Goal: Browse casually: Explore the website without a specific task or goal

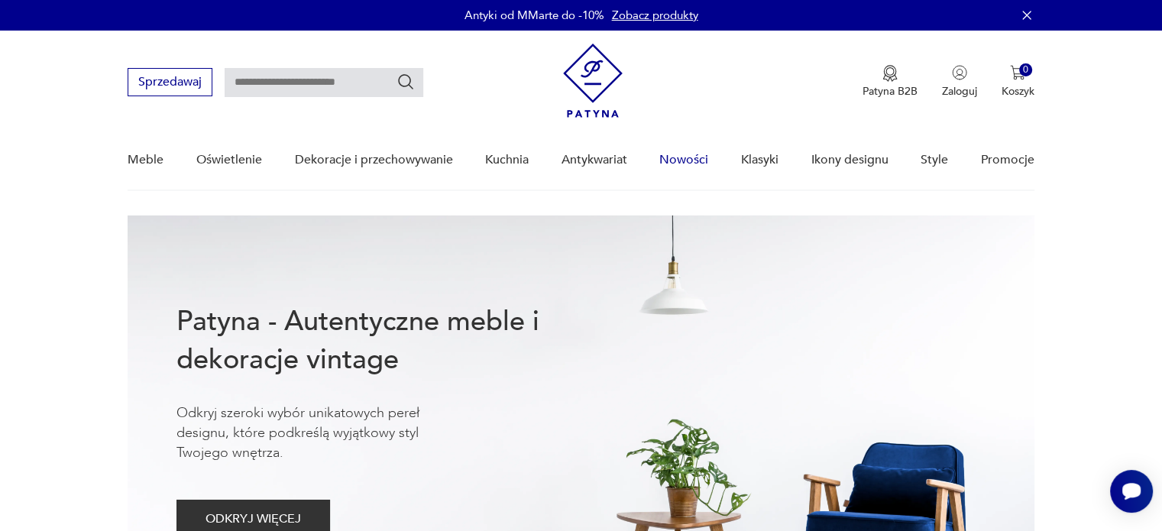
click at [686, 155] on link "Nowości" at bounding box center [683, 160] width 49 height 59
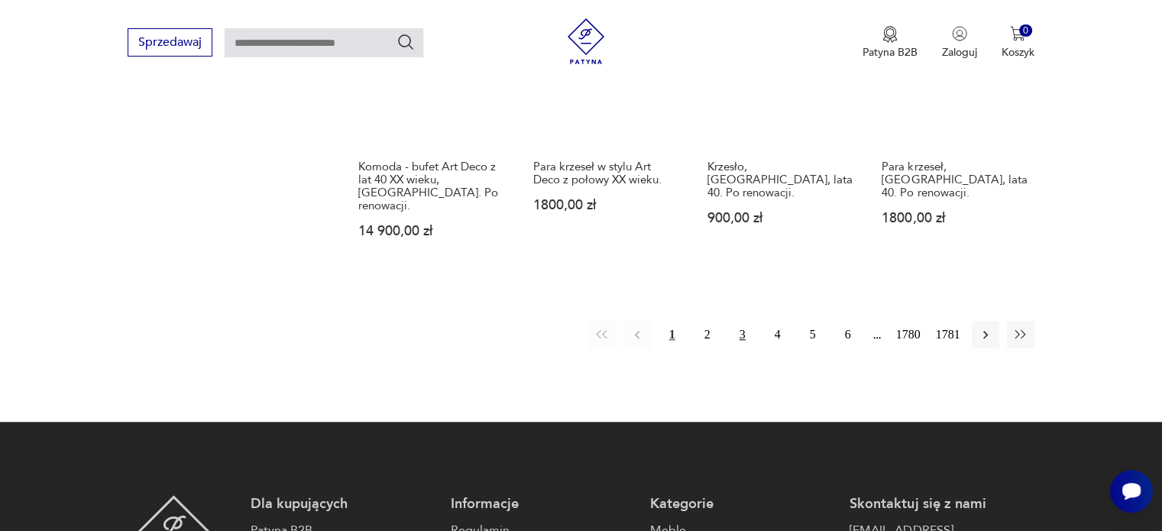
scroll to position [1413, 0]
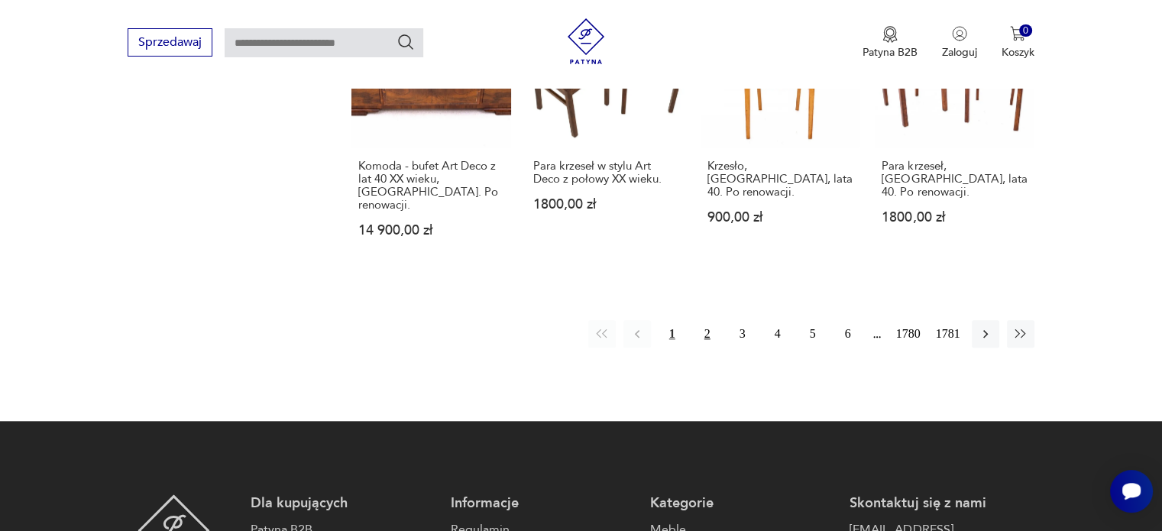
click at [700, 320] on button "2" at bounding box center [708, 334] width 28 height 28
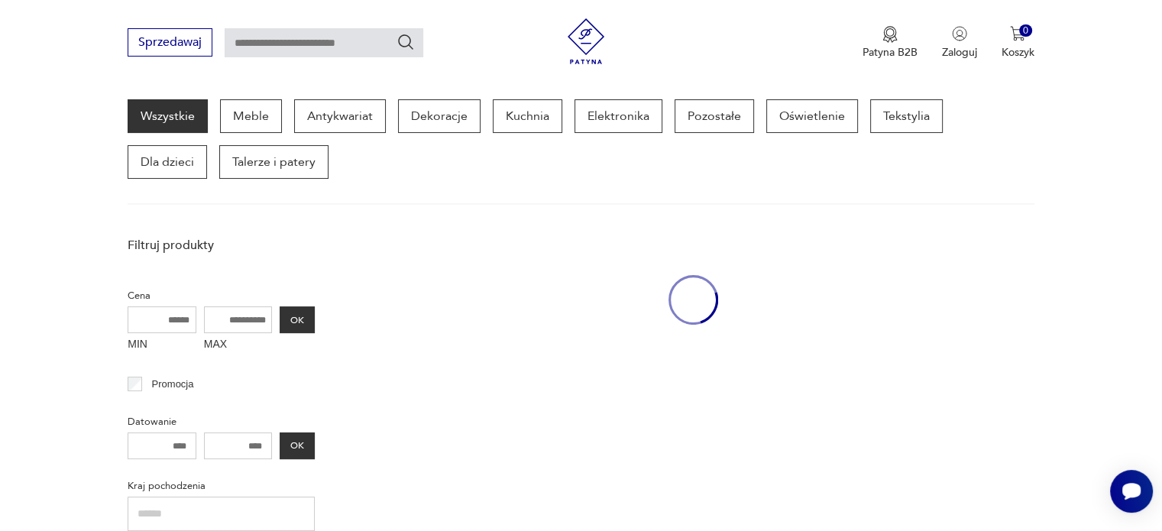
scroll to position [197, 0]
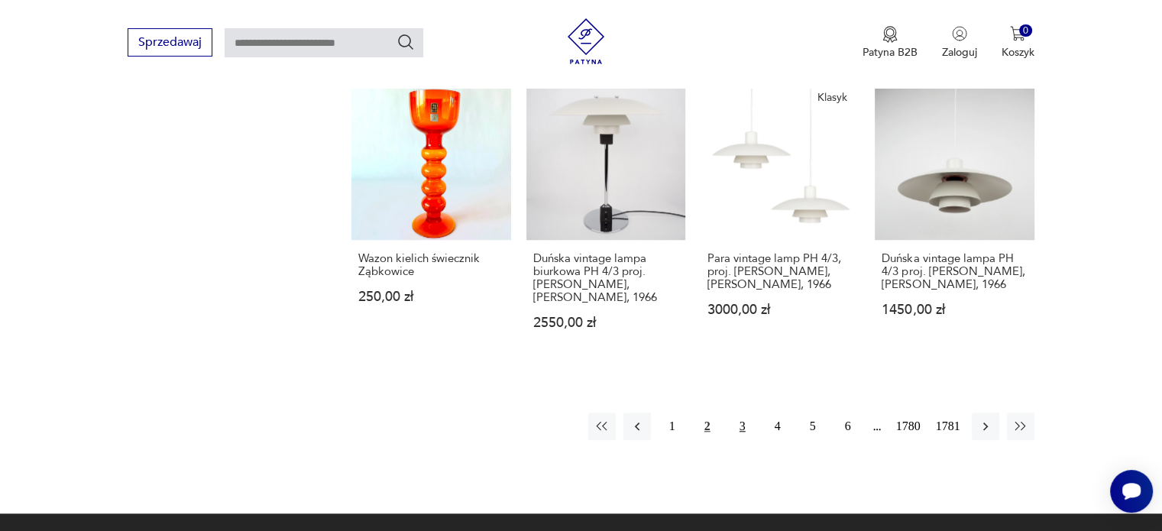
click at [745, 413] on button "3" at bounding box center [743, 427] width 28 height 28
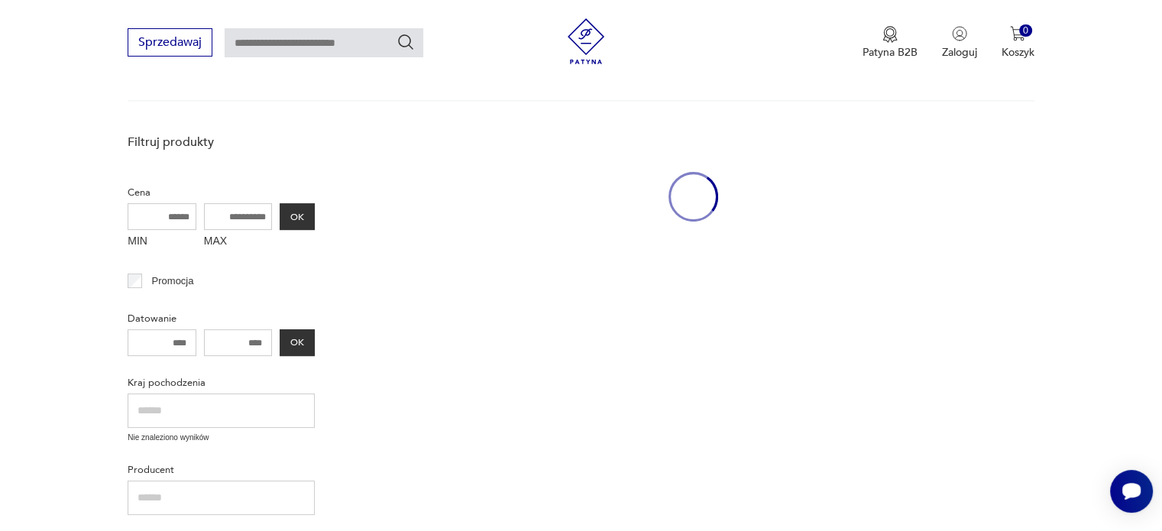
scroll to position [197, 0]
